Goal: Navigation & Orientation: Find specific page/section

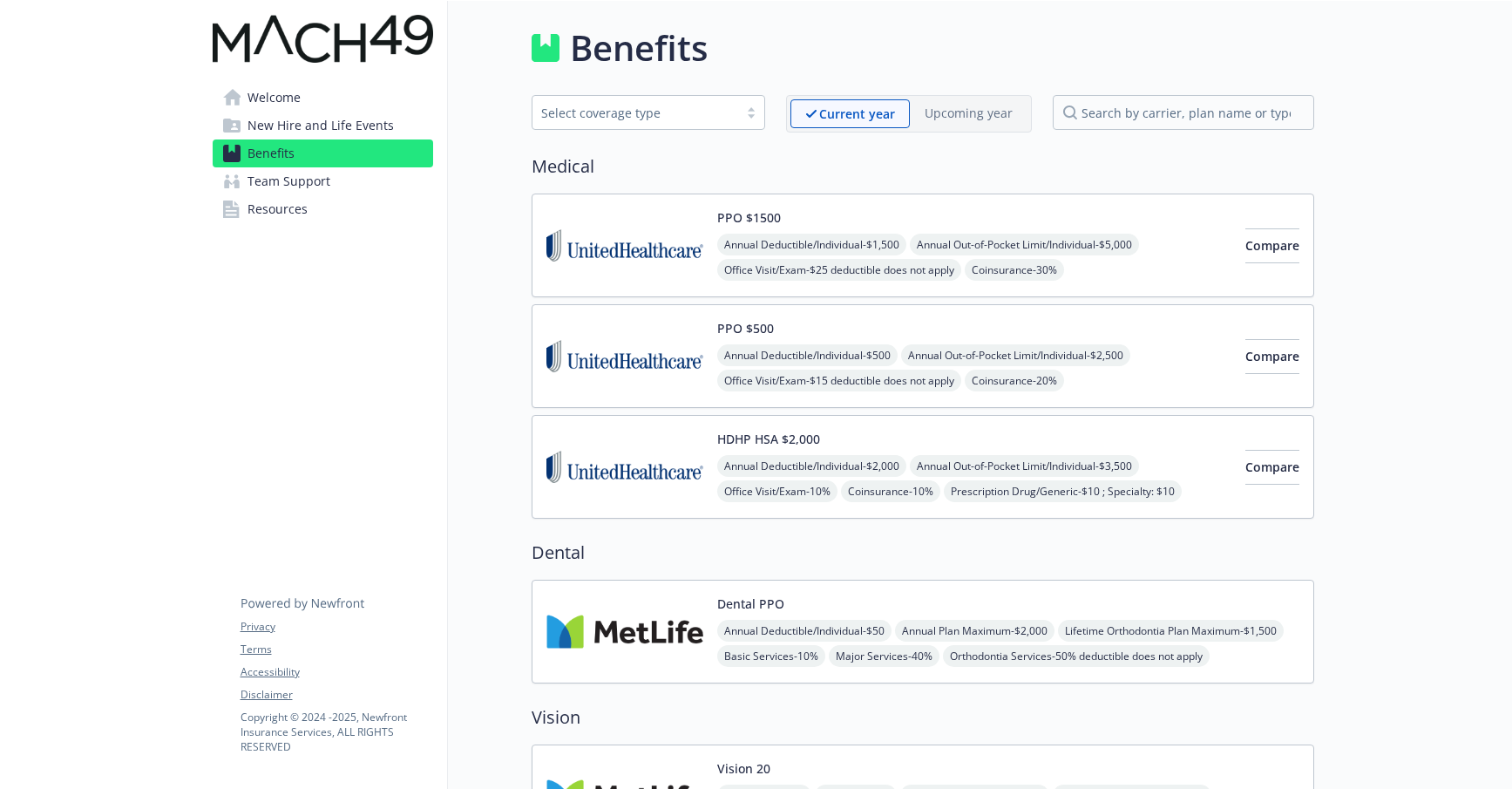
scroll to position [125, 0]
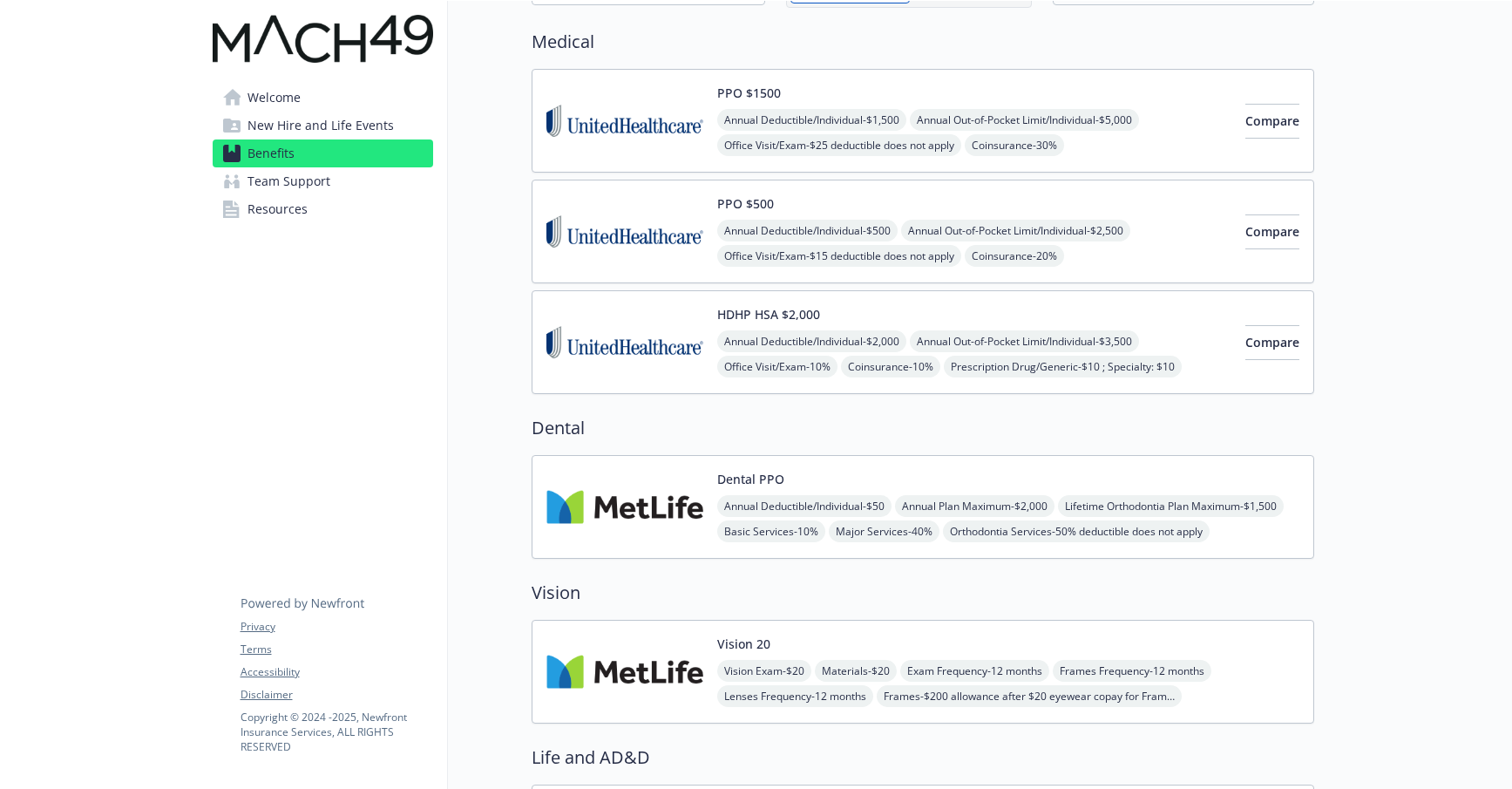
click at [331, 196] on link "Resources" at bounding box center [323, 209] width 220 height 28
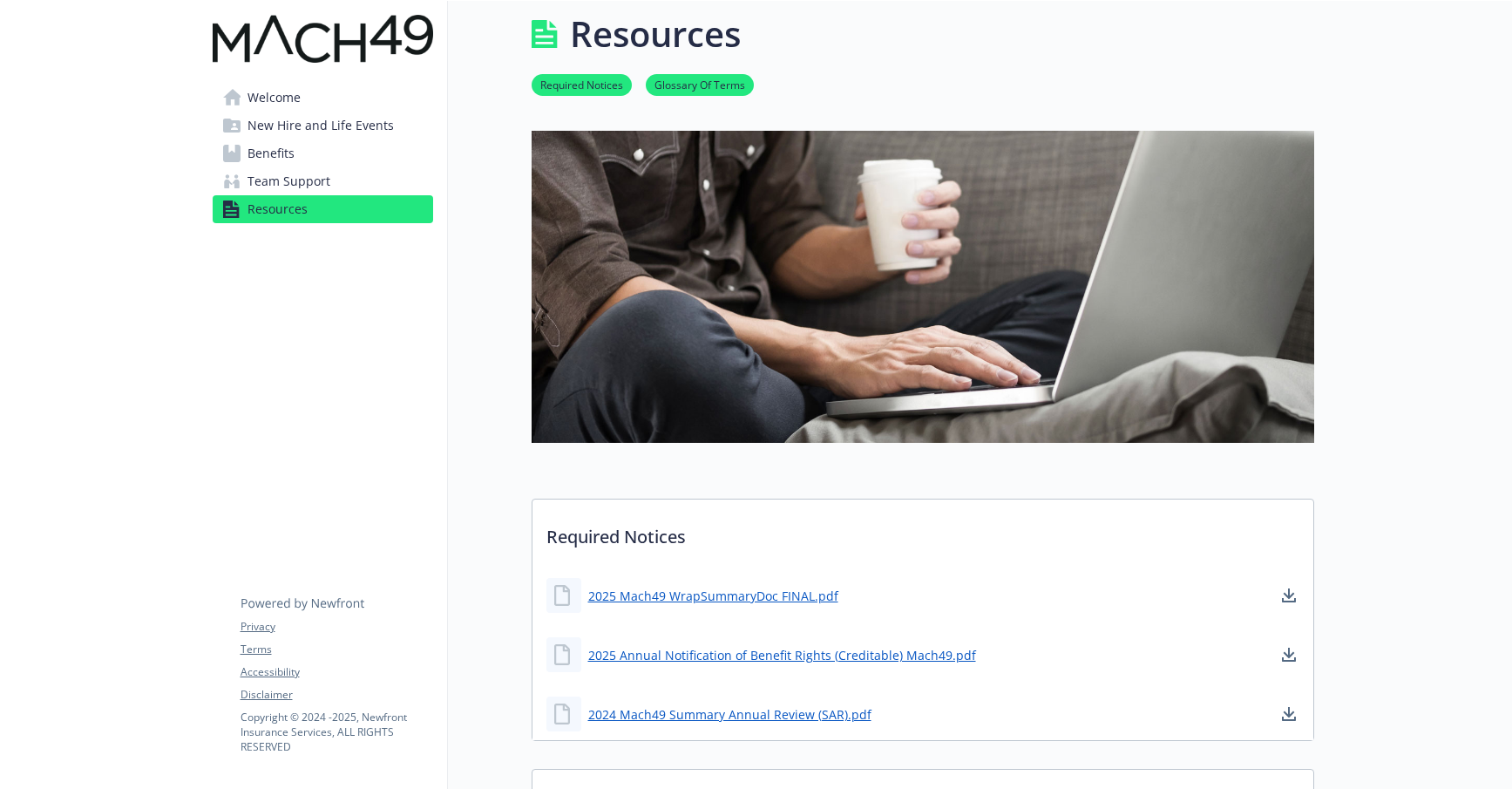
scroll to position [125, 0]
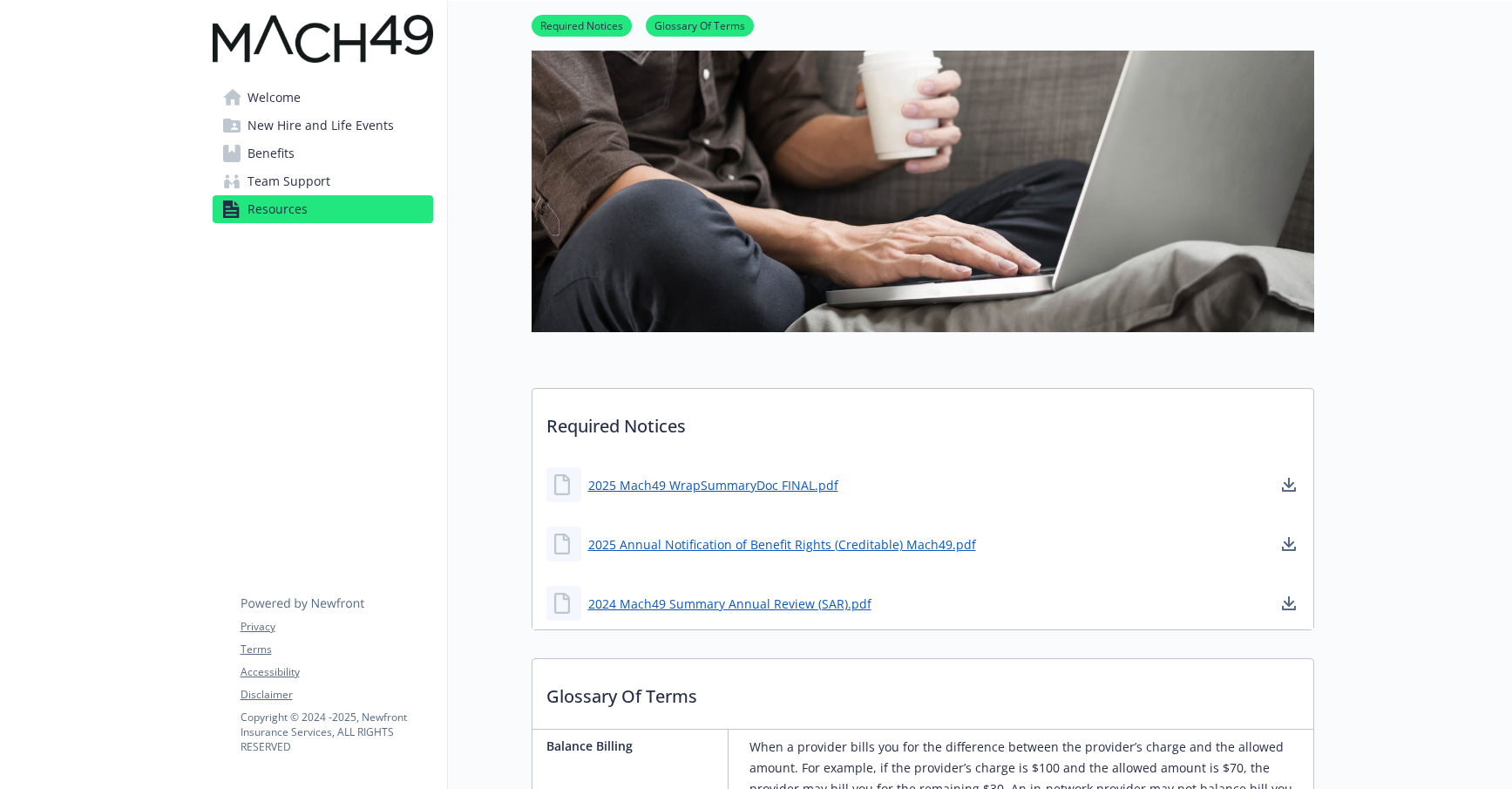
click at [329, 157] on link "Benefits" at bounding box center [323, 153] width 220 height 28
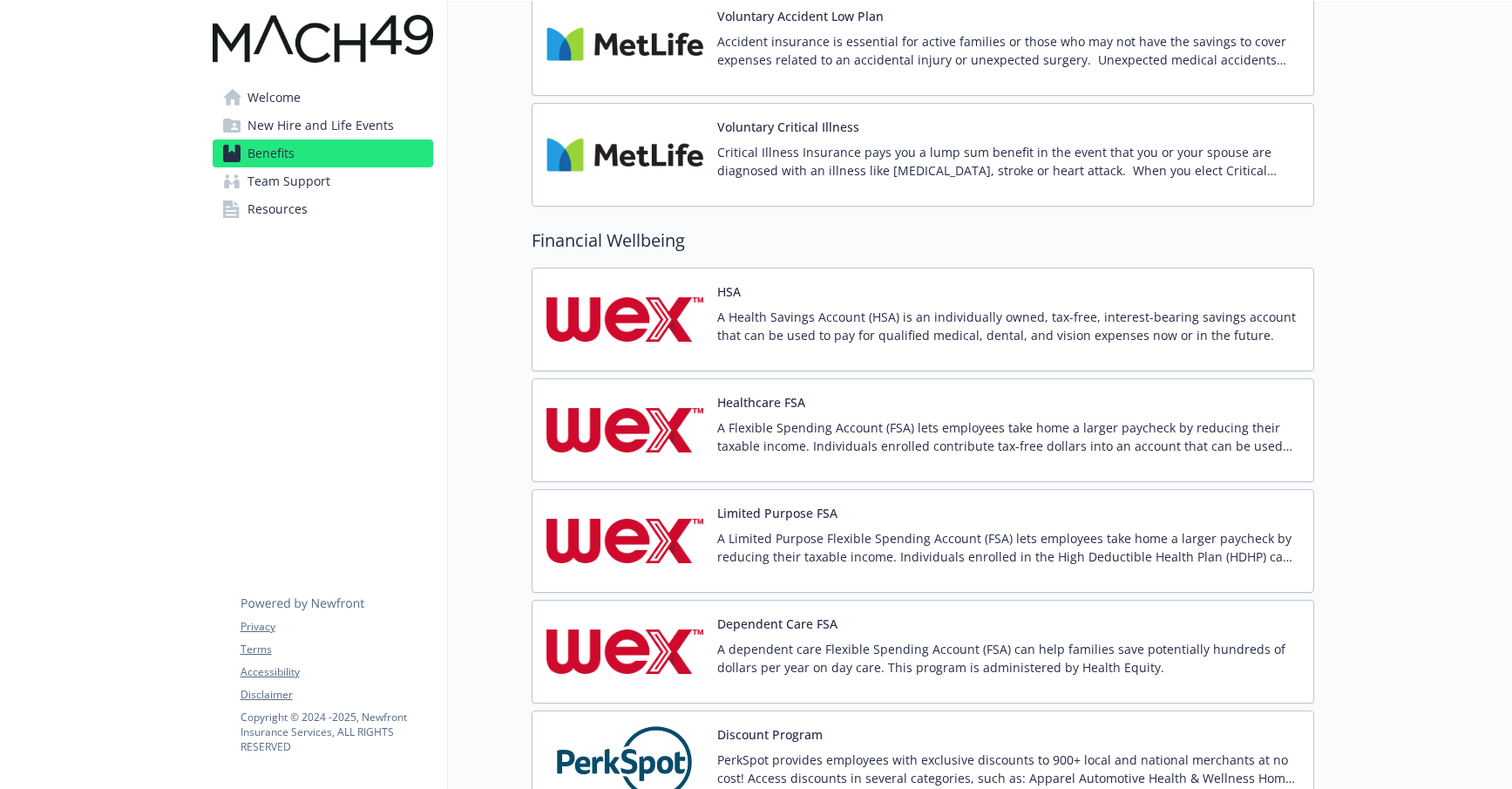
scroll to position [2457, 0]
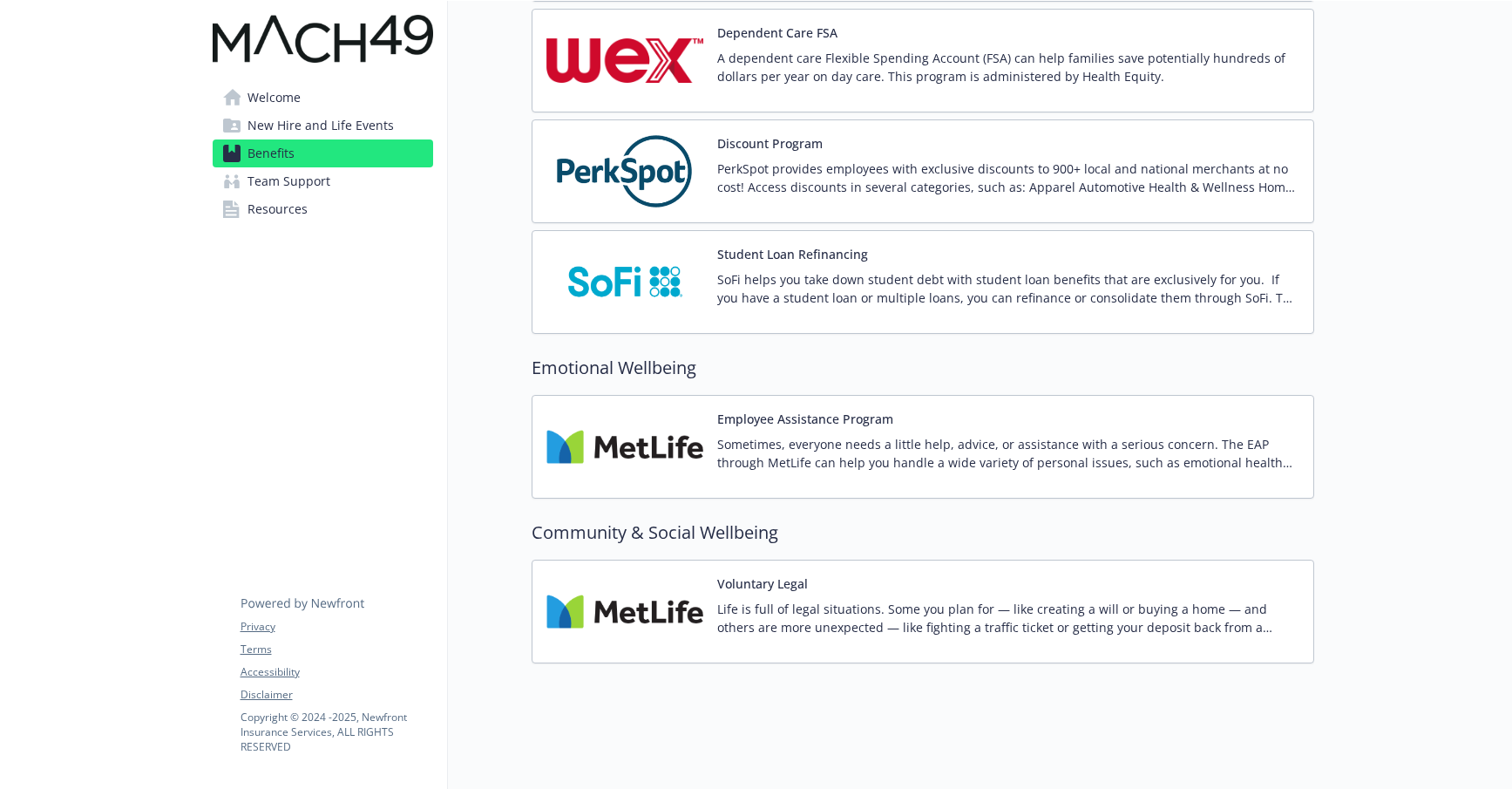
click at [338, 127] on span "New Hire and Life Events" at bounding box center [321, 125] width 147 height 28
